Goal: Task Accomplishment & Management: Manage account settings

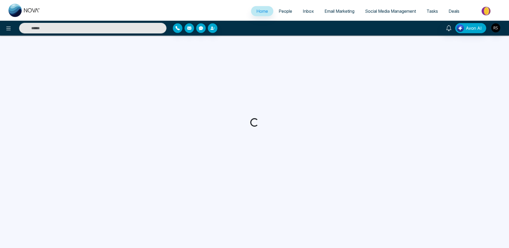
select select "*"
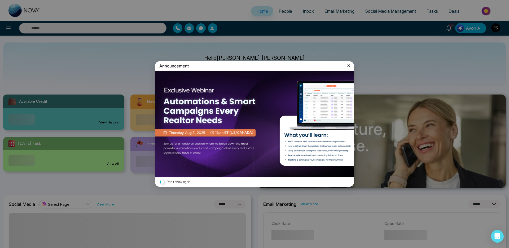
click at [349, 65] on icon at bounding box center [348, 65] width 5 height 5
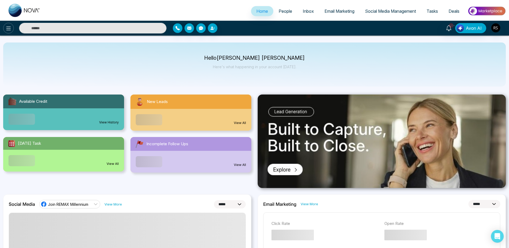
click at [6, 28] on icon at bounding box center [8, 28] width 6 height 6
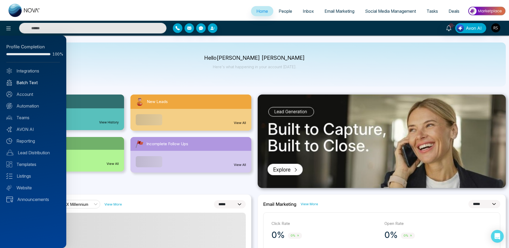
click at [25, 84] on link "Batch Text" at bounding box center [33, 82] width 54 height 6
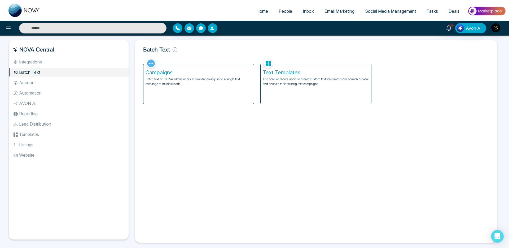
click at [181, 87] on div "Campaigns Batch text on NOVA allows users to simultaneously send a single text …" at bounding box center [198, 84] width 111 height 40
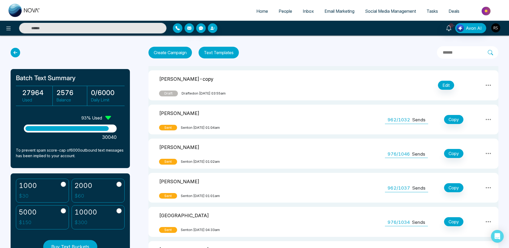
click at [495, 29] on img "button" at bounding box center [495, 27] width 9 height 9
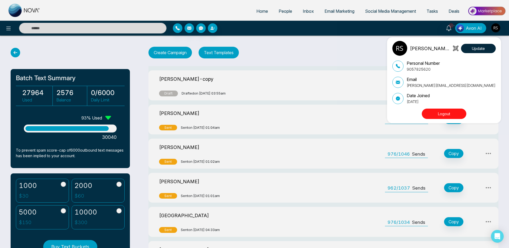
click at [437, 111] on button "Logout" at bounding box center [444, 113] width 45 height 10
